Goal: Browse casually

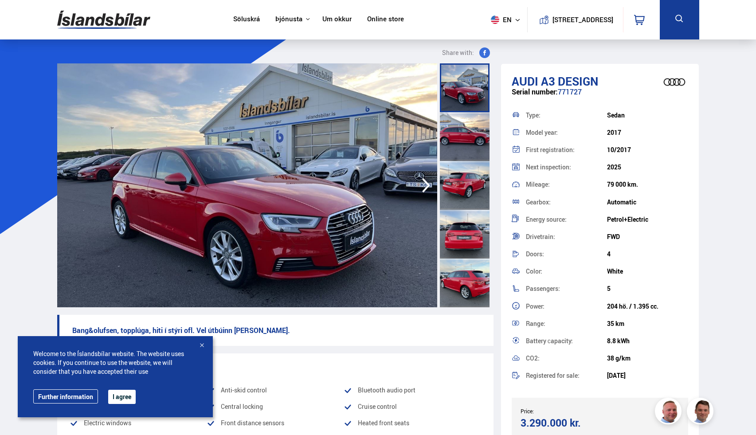
click at [425, 175] on icon "button" at bounding box center [426, 185] width 18 height 21
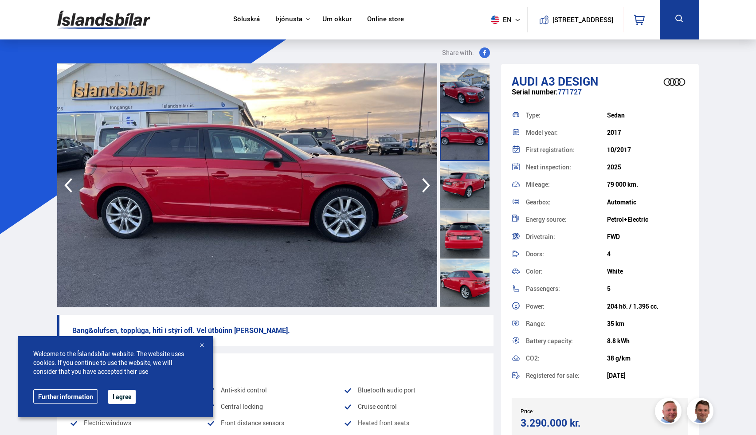
click at [425, 178] on icon "button" at bounding box center [426, 185] width 18 height 21
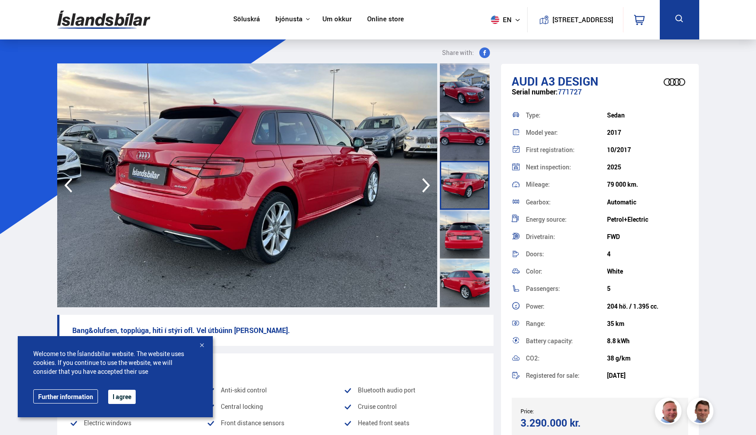
click at [425, 178] on icon "button" at bounding box center [426, 185] width 18 height 21
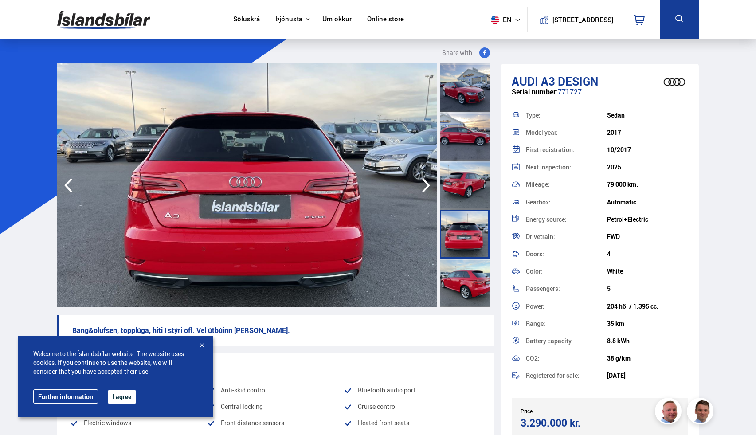
click at [425, 178] on icon "button" at bounding box center [426, 185] width 18 height 21
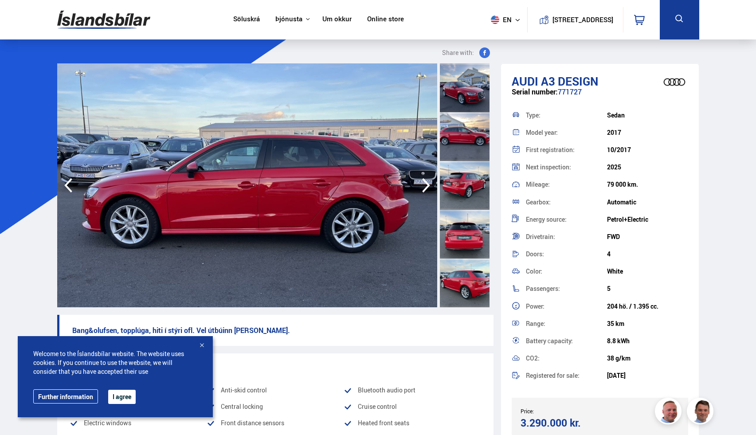
click at [425, 178] on icon "button" at bounding box center [426, 185] width 18 height 21
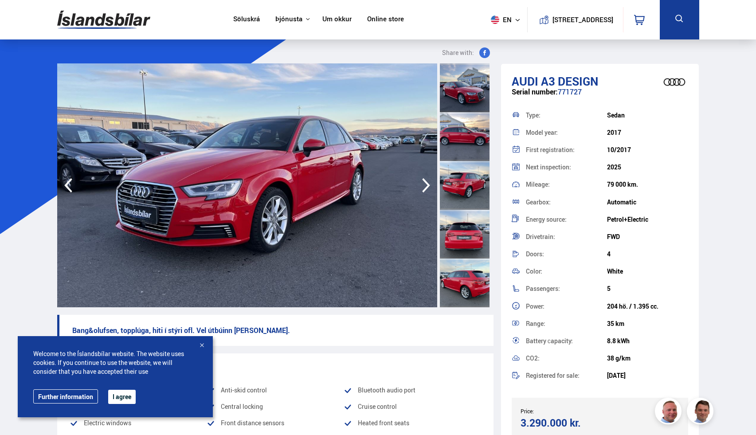
click at [425, 178] on icon "button" at bounding box center [426, 185] width 18 height 21
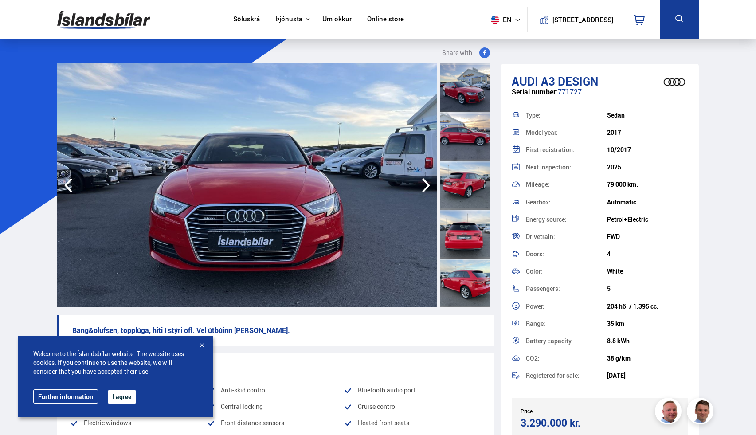
click at [425, 178] on icon "button" at bounding box center [426, 185] width 18 height 21
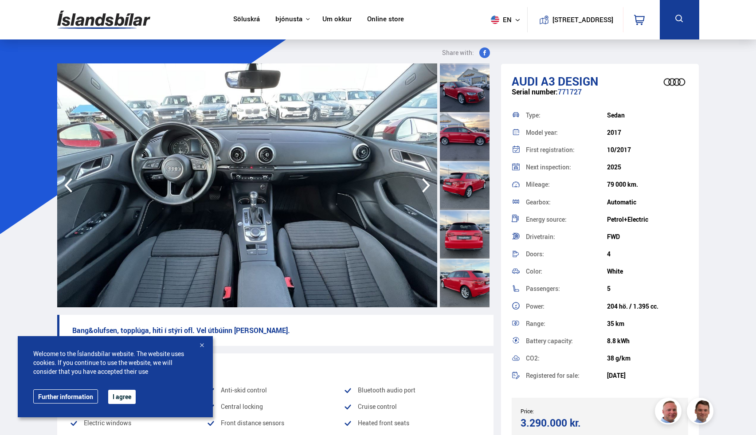
click at [425, 178] on icon "button" at bounding box center [426, 185] width 18 height 21
